Goal: Task Accomplishment & Management: Manage account settings

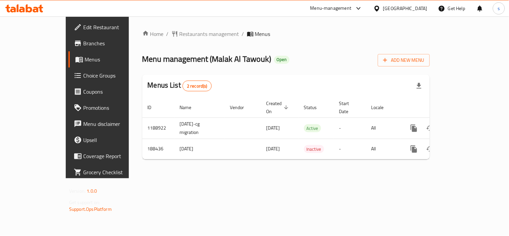
click at [83, 78] on span "Choice Groups" at bounding box center [114, 75] width 62 height 8
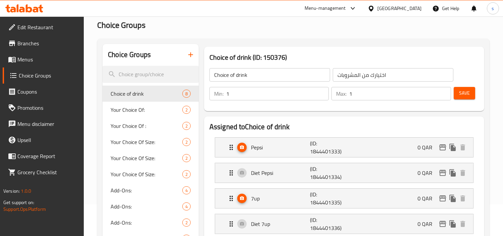
scroll to position [31, 0]
click at [126, 109] on span "Your Choice Of:" at bounding box center [137, 110] width 52 height 8
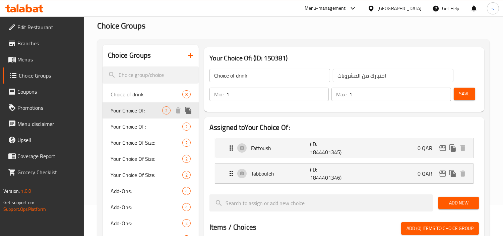
type input "Your Choice Of:"
type input "إختيارك من:"
click at [129, 128] on span "Your Choice Of :" at bounding box center [137, 126] width 52 height 8
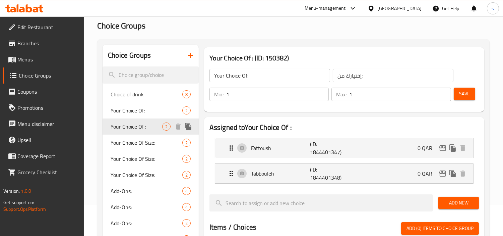
type input "Your Choice Of :"
type input "اختيارك من:"
click at [131, 103] on div "Your Choice Of: 2" at bounding box center [151, 110] width 96 height 16
type input "Your Choice Of:"
type input "إختيارك من:"
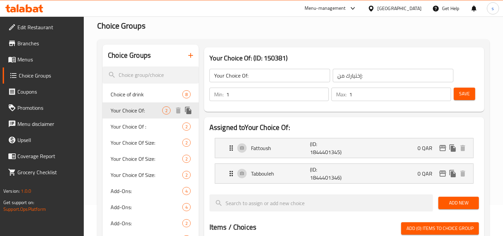
click at [132, 109] on span "Your Choice Of:" at bounding box center [137, 110] width 52 height 8
click at [130, 92] on span "Choice of drink" at bounding box center [137, 94] width 52 height 8
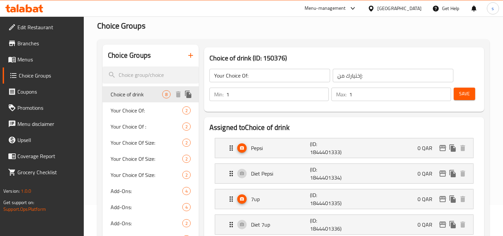
type input "Choice of drink"
type input "اختيارك من المشروبات"
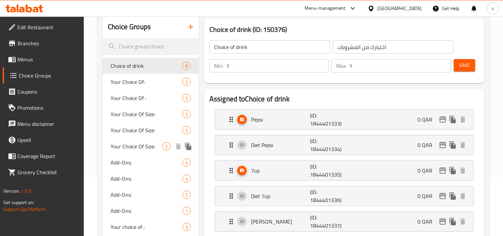
scroll to position [68, 0]
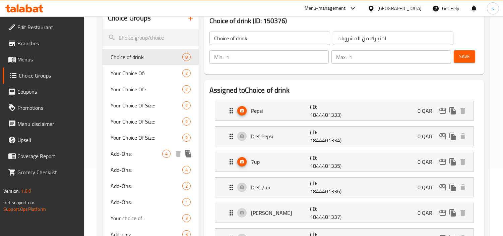
click at [145, 153] on span "Add-Ons:" at bounding box center [137, 154] width 52 height 8
type input "Add-Ons:"
type input "الإضافات:"
type input "0"
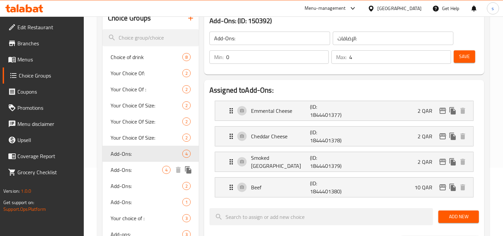
click at [120, 168] on span "Add-Ons:" at bounding box center [137, 170] width 52 height 8
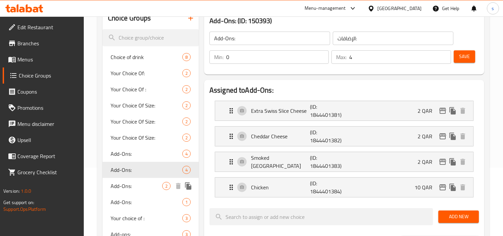
click at [118, 188] on span "Add-Ons:" at bounding box center [137, 186] width 52 height 8
type input "2"
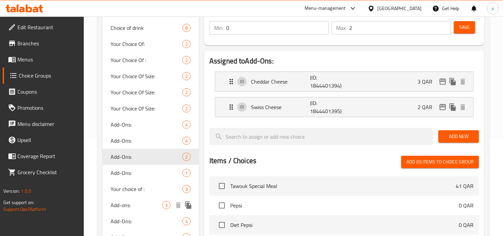
scroll to position [105, 0]
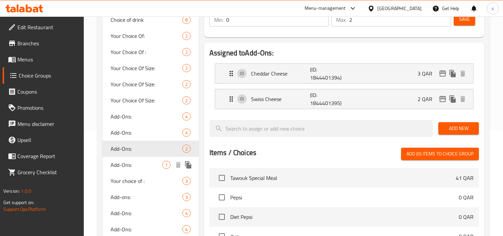
click at [126, 164] on span "Add-Ons:" at bounding box center [137, 165] width 52 height 8
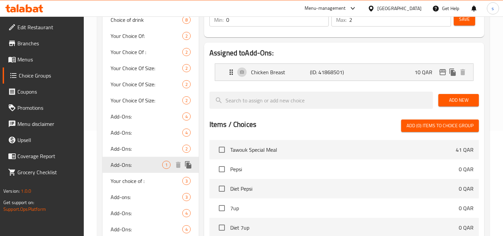
type input "اضافات"
type input "1"
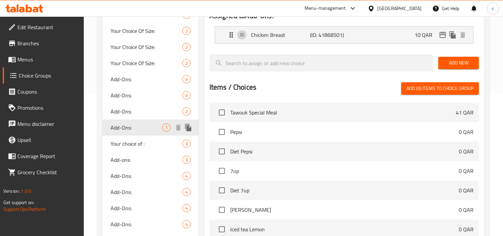
click at [130, 121] on div "Add-Ons: 1" at bounding box center [151, 127] width 96 height 16
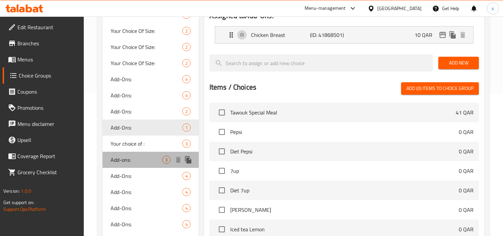
click at [130, 160] on span "Add-ons:" at bounding box center [137, 160] width 52 height 8
type input "Add-ons:"
type input "الإضافات:"
type input "3"
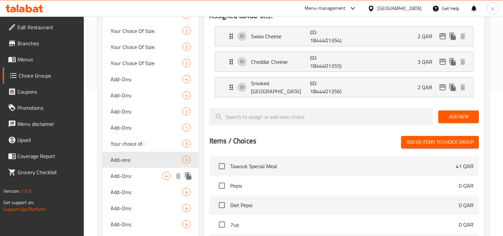
click at [125, 173] on span "Add-Ons:" at bounding box center [137, 176] width 52 height 8
type input "Add-Ons:"
type input "4"
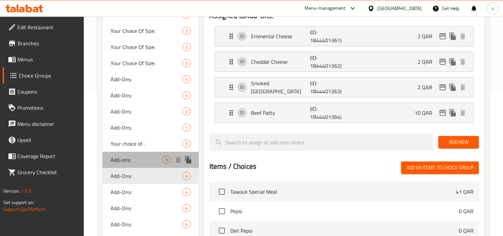
click at [134, 160] on span "Add-ons:" at bounding box center [137, 160] width 52 height 8
type input "Add-ons:"
type input "3"
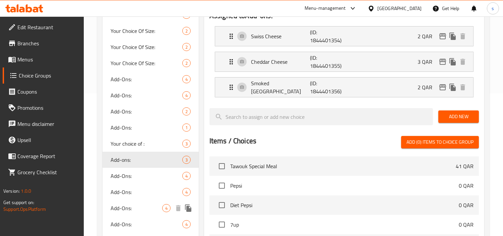
scroll to position [180, 0]
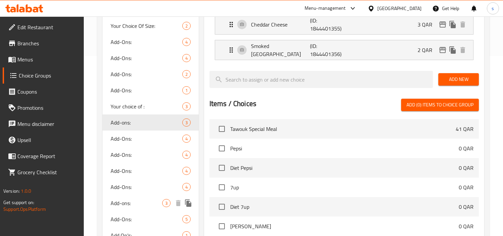
click at [135, 202] on span "Add-ons:" at bounding box center [137, 203] width 52 height 8
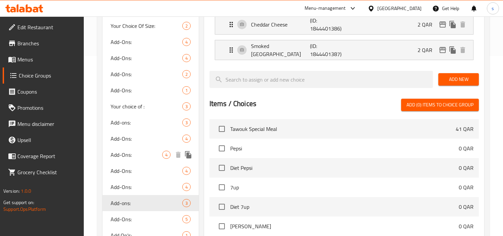
scroll to position [217, 0]
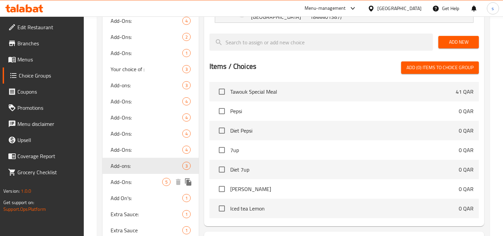
click at [125, 179] on span "Add-Ons:" at bounding box center [137, 182] width 52 height 8
type input "Add-Ons:"
type input "5"
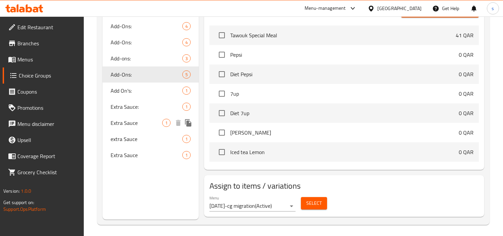
scroll to position [327, 0]
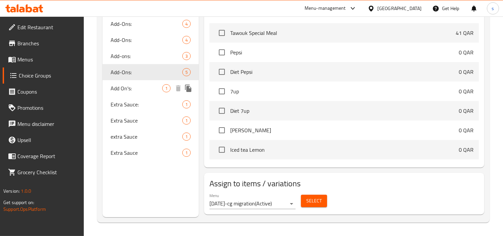
click at [131, 91] on span "Add On's:" at bounding box center [137, 88] width 52 height 8
type input "Add On's:"
type input "1"
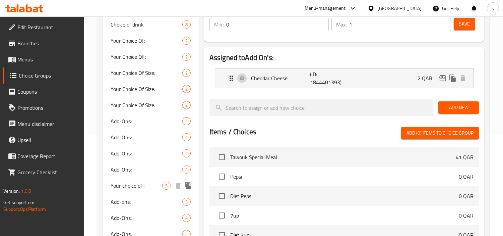
scroll to position [112, 0]
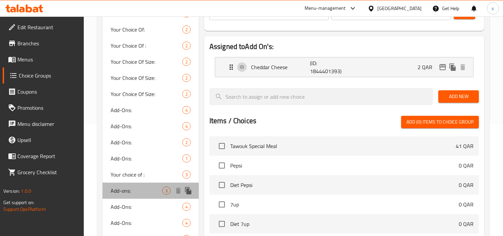
click at [136, 190] on span "Add-ons:" at bounding box center [137, 190] width 52 height 8
type input "Add-ons:"
type input "3"
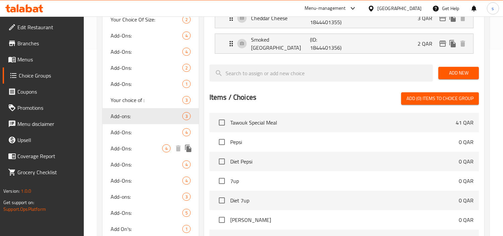
scroll to position [223, 0]
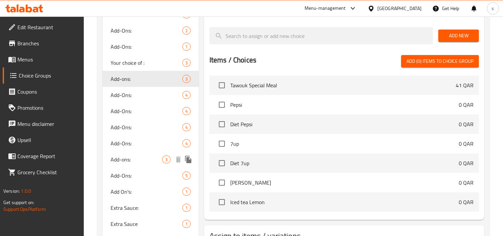
click at [123, 160] on span "Add-ons:" at bounding box center [137, 159] width 52 height 8
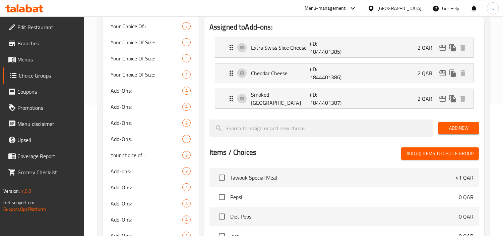
scroll to position [149, 0]
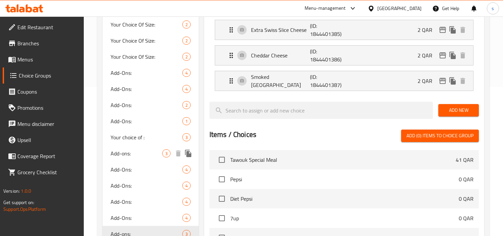
click at [128, 152] on span "Add-ons:" at bounding box center [137, 153] width 52 height 8
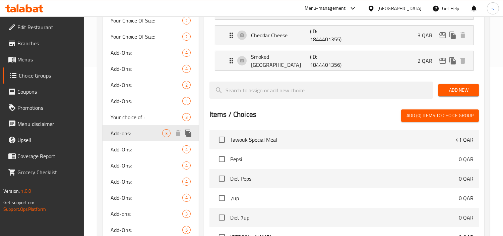
scroll to position [186, 0]
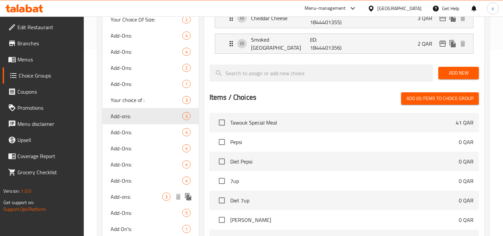
click at [128, 192] on span "Add-ons:" at bounding box center [137, 196] width 52 height 8
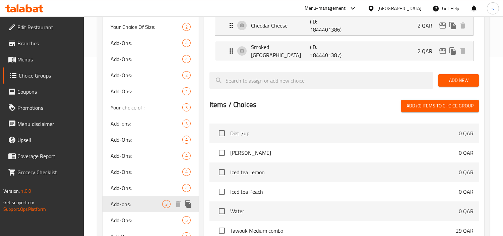
scroll to position [223, 0]
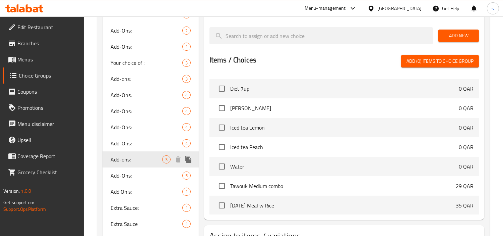
click at [143, 160] on span "Add-ons:" at bounding box center [137, 159] width 52 height 8
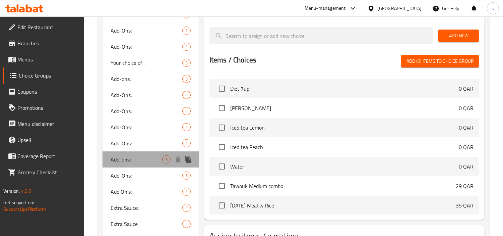
click at [143, 160] on span "Add-ons:" at bounding box center [137, 159] width 52 height 8
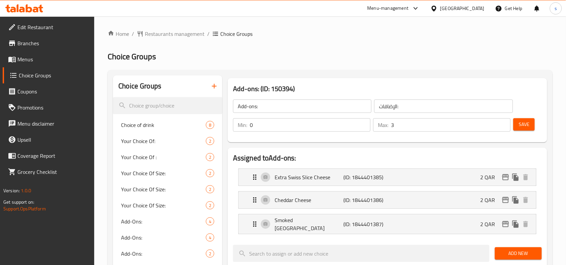
scroll to position [74, 0]
click at [34, 42] on span "Branches" at bounding box center [53, 43] width 72 height 8
